Goal: Find specific page/section: Find specific page/section

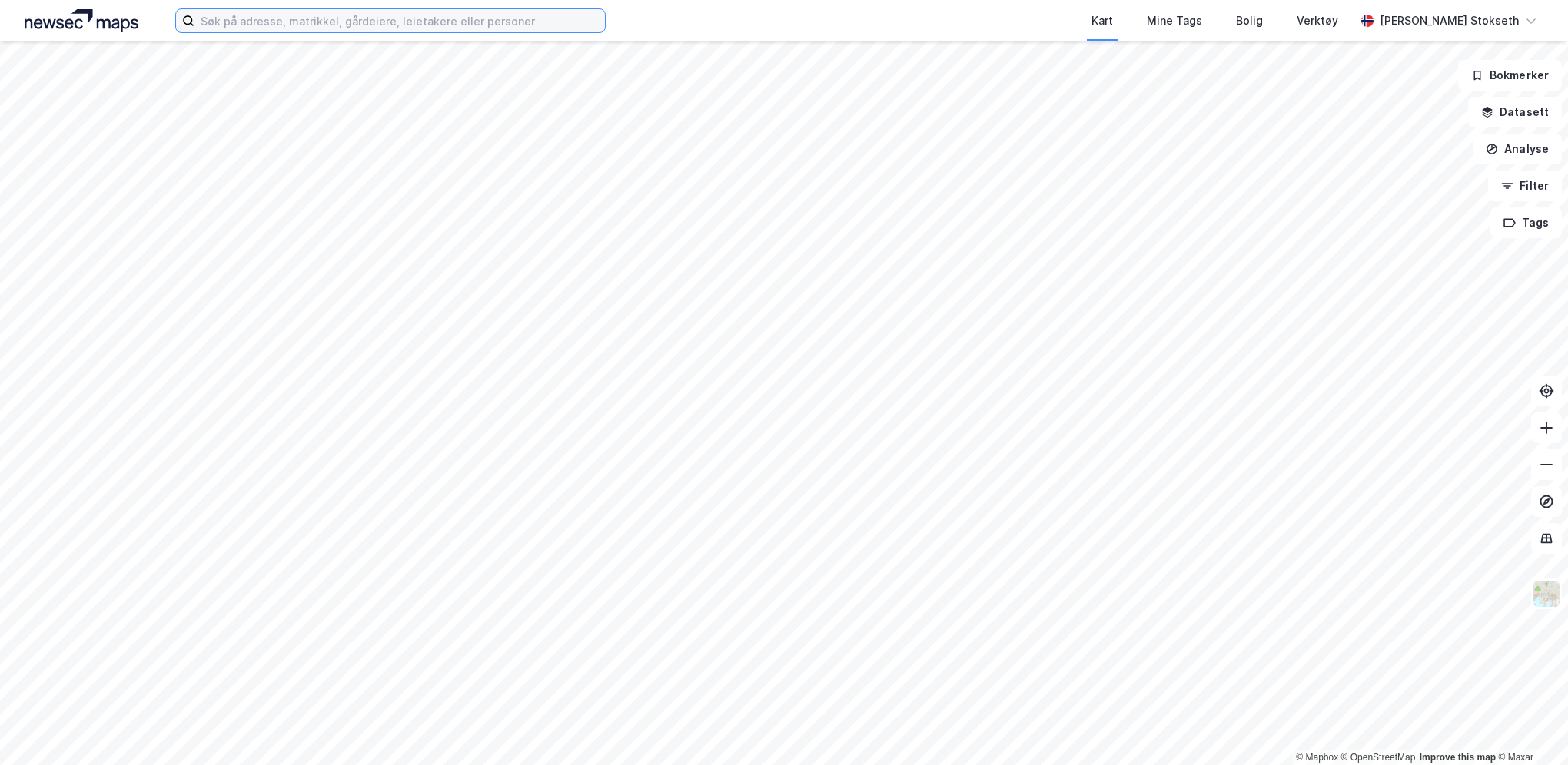
click at [352, 19] on input at bounding box center [399, 20] width 411 height 23
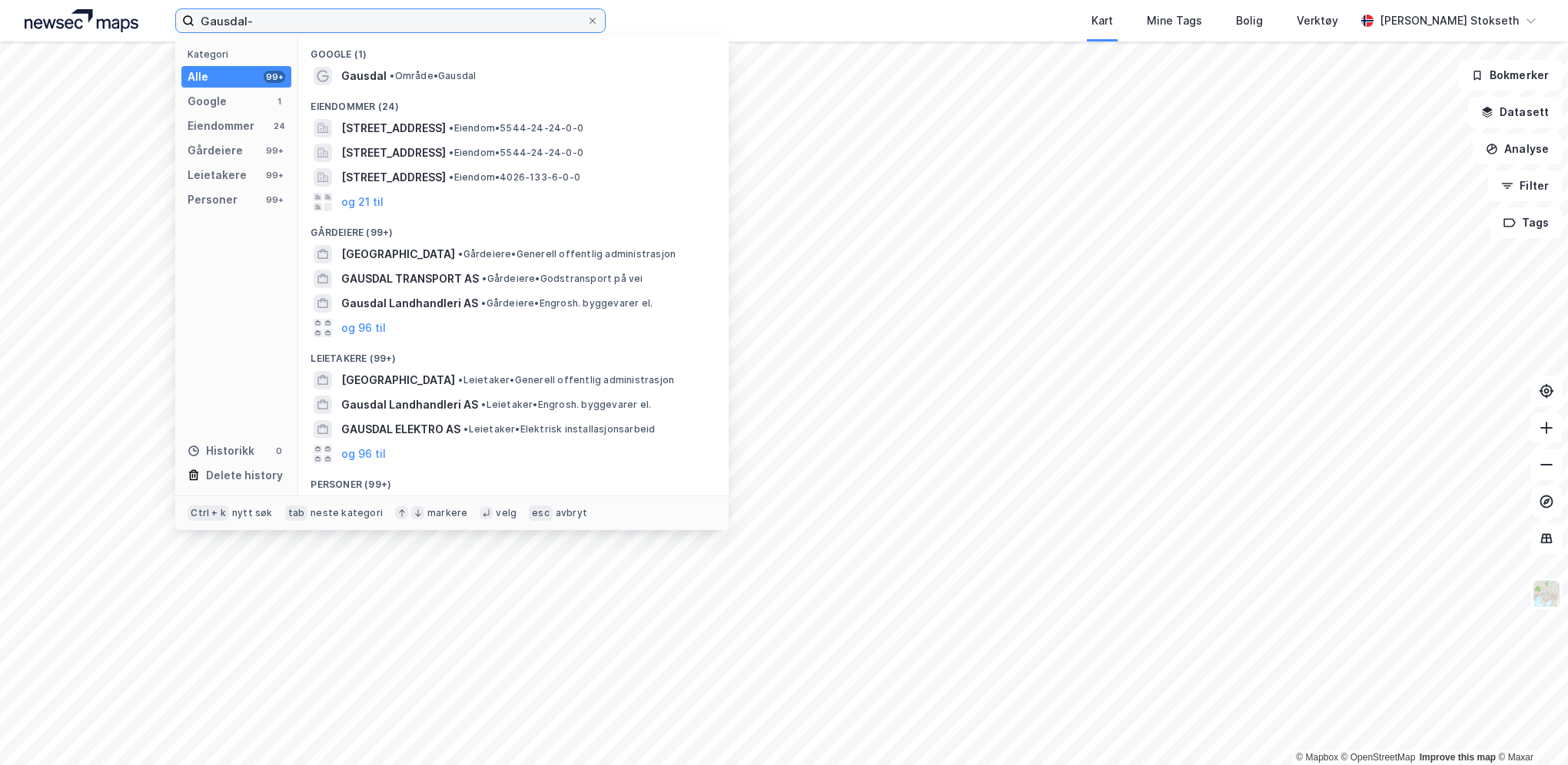
click at [291, 19] on input "Gausdal-" at bounding box center [390, 20] width 392 height 23
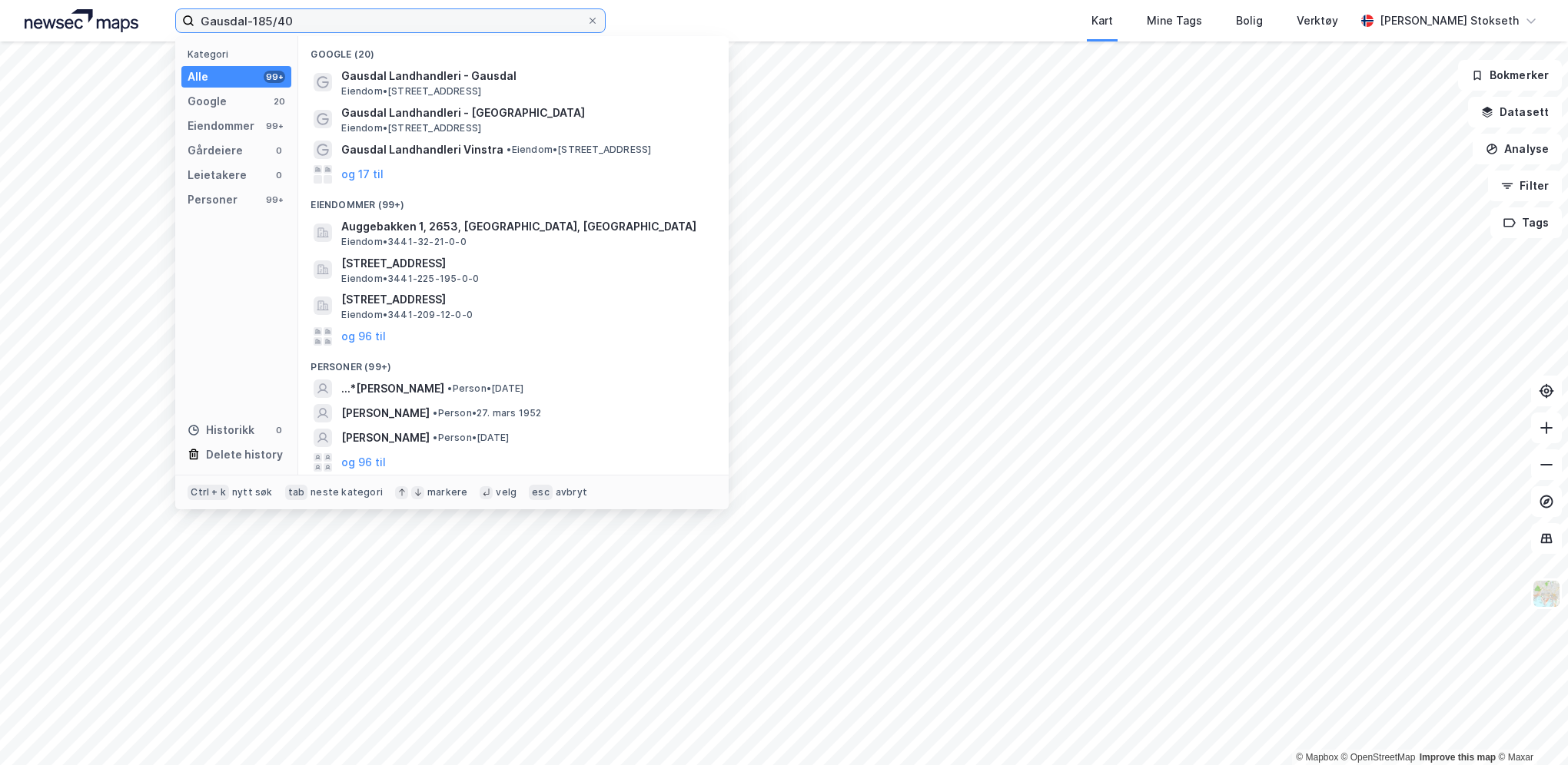
type input "Gausdal-185/40"
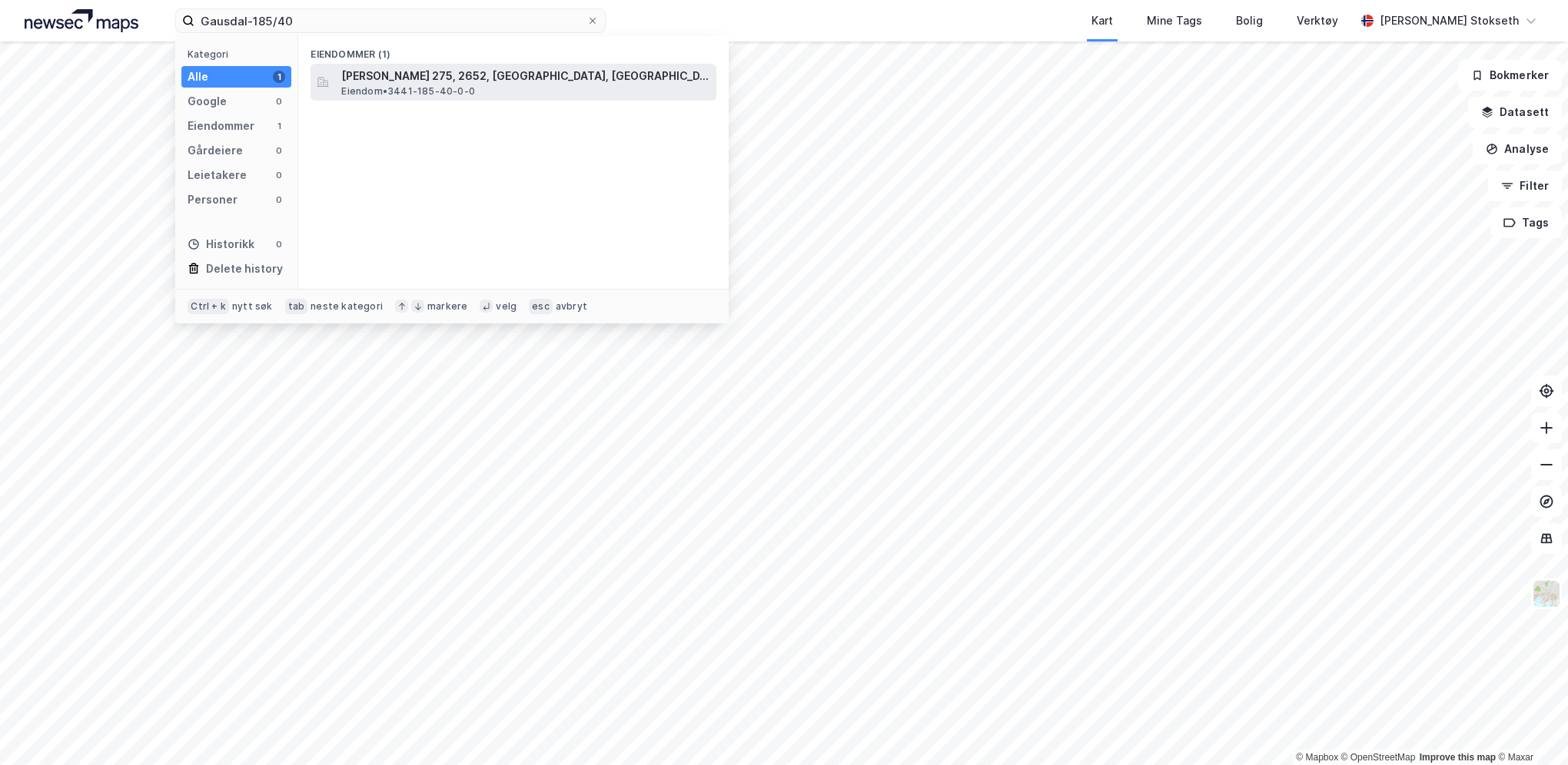
click at [438, 88] on span "Eiendom • 3441-185-40-0-0" at bounding box center [408, 91] width 134 height 12
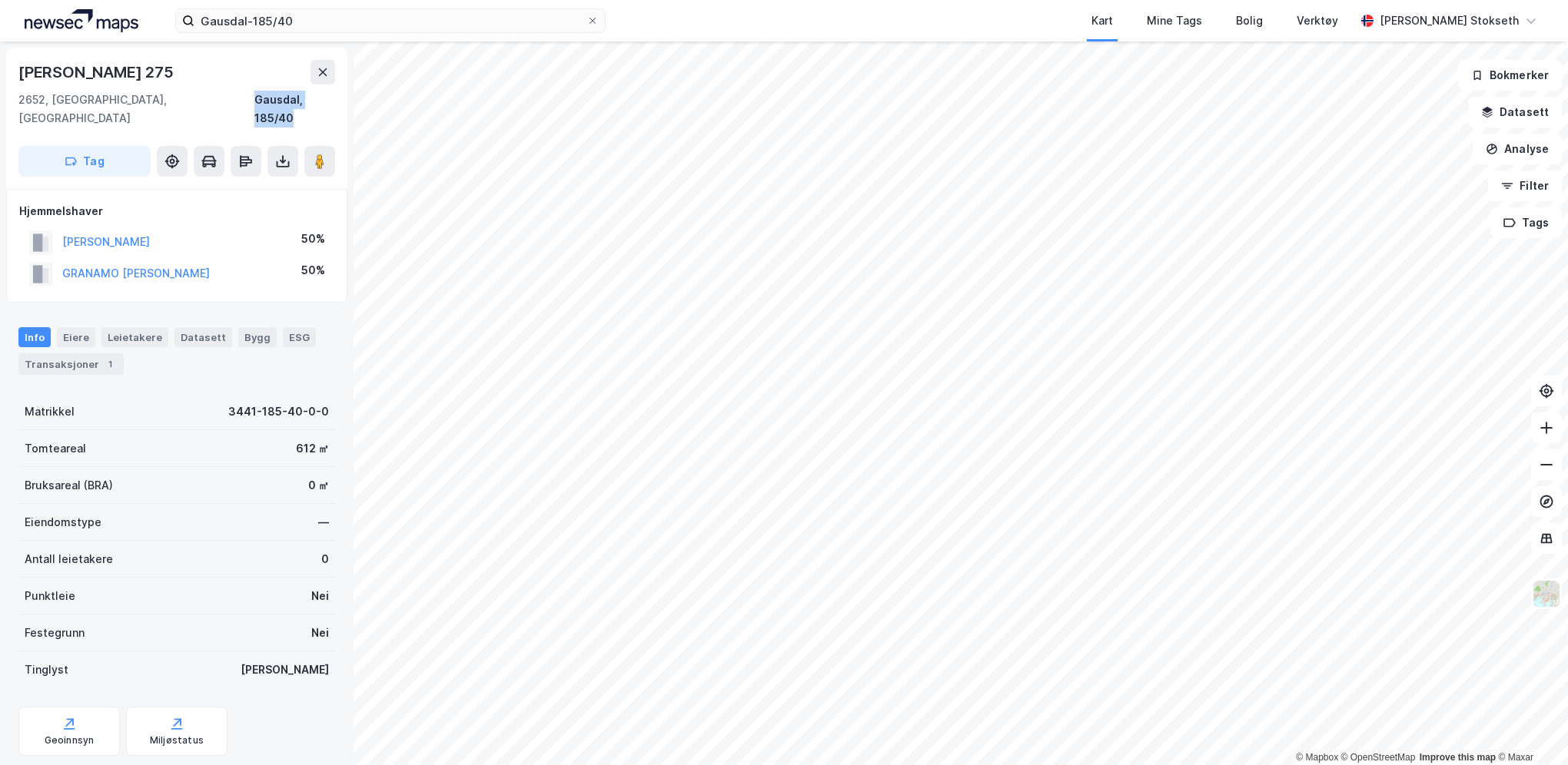
drag, startPoint x: 236, startPoint y: 96, endPoint x: 346, endPoint y: 98, distance: 110.0
click at [346, 98] on div "Nedre Kjoslia 275 2652, [GEOGRAPHIC_DATA], Innlandet [GEOGRAPHIC_DATA], 185/40 …" at bounding box center [176, 403] width 354 height 724
copy div "Gausdal, 185/40"
